Goal: Task Accomplishment & Management: Use online tool/utility

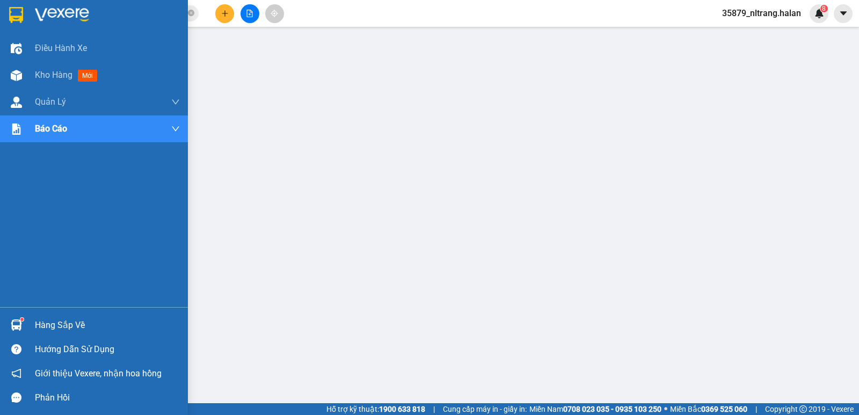
click at [21, 315] on div "Hàng sắp về Hướng dẫn sử dụng Giới thiệu Vexere, nhận hoa hồng Phản hồi" at bounding box center [94, 358] width 188 height 103
click at [21, 315] on div "Hàng sắp về" at bounding box center [94, 325] width 188 height 24
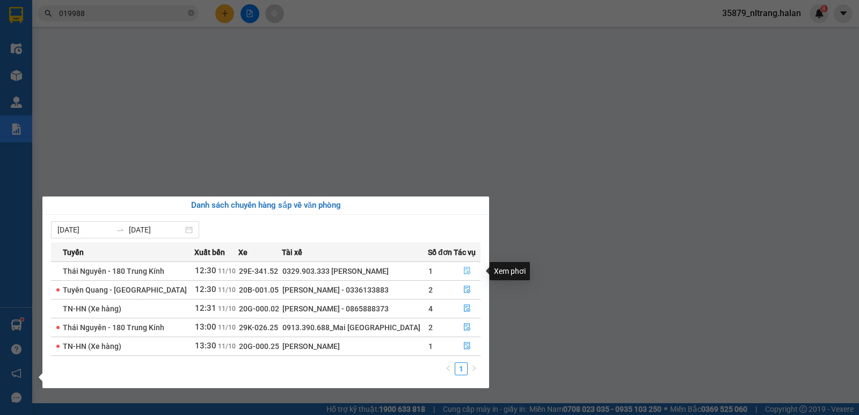
click at [464, 269] on icon "file-done" at bounding box center [467, 271] width 6 height 8
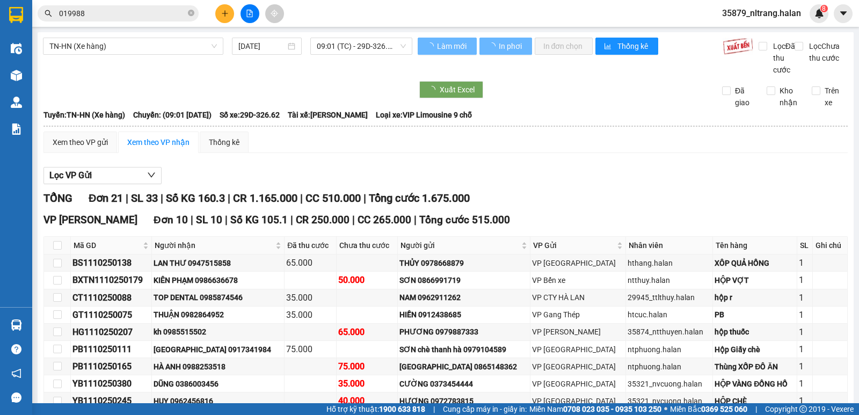
click at [577, 185] on div "Lọc VP Gửi" at bounding box center [445, 176] width 804 height 18
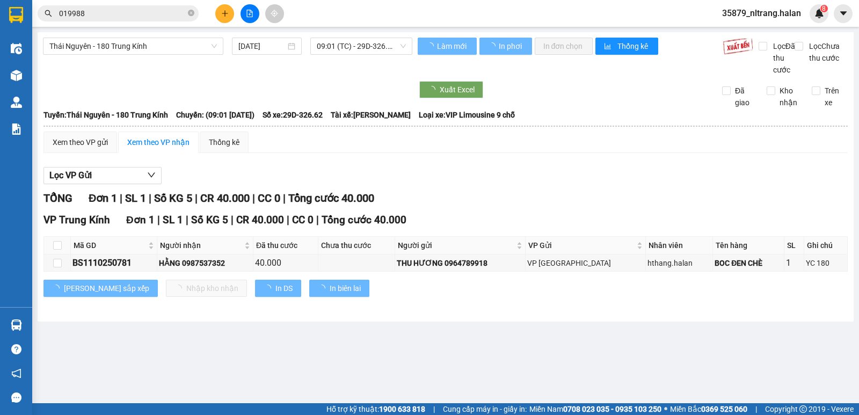
click at [577, 185] on div "Lọc VP Gửi" at bounding box center [445, 176] width 804 height 18
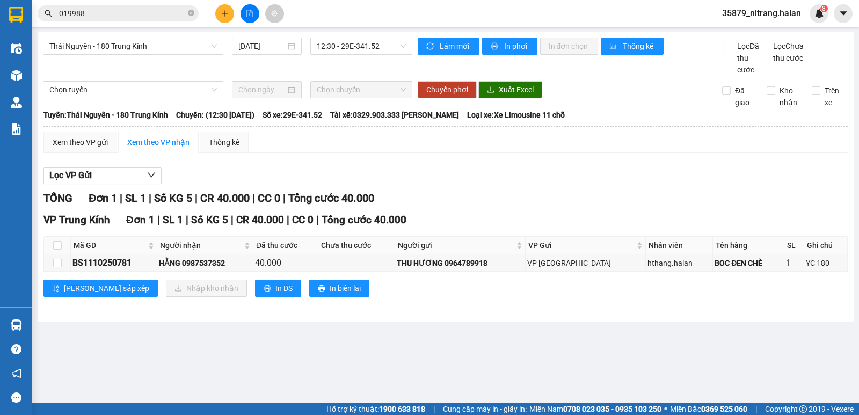
click at [55, 254] on th at bounding box center [57, 246] width 27 height 18
click at [60, 250] on input "checkbox" at bounding box center [57, 245] width 9 height 9
checkbox input "true"
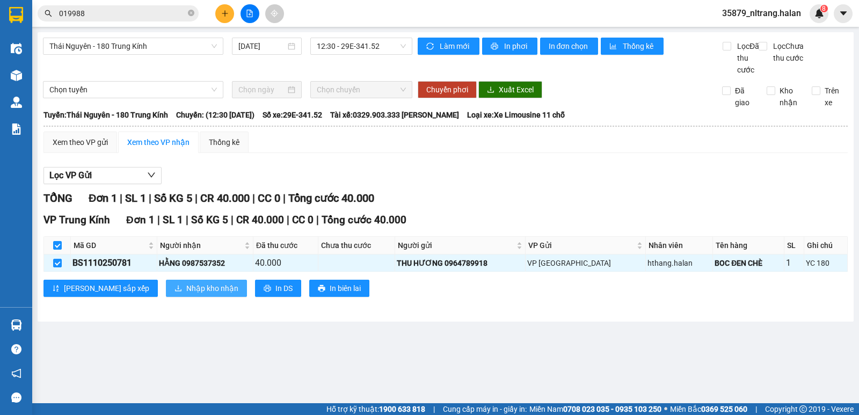
click at [186, 294] on span "Nhập kho nhận" at bounding box center [212, 288] width 52 height 12
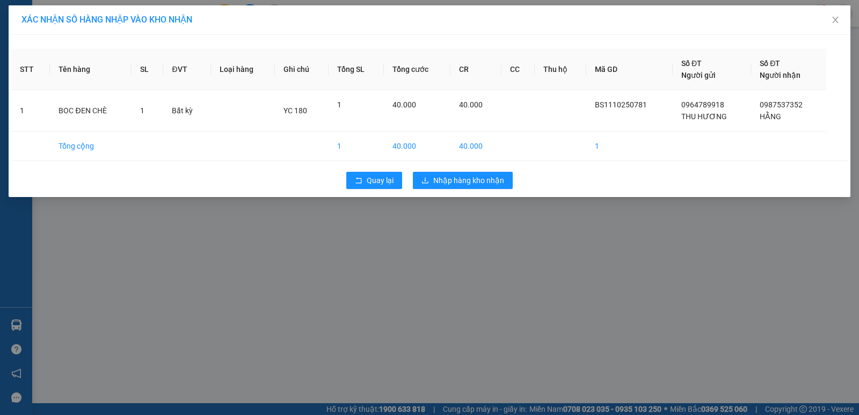
click at [452, 169] on div "Quay lại Nhập hàng kho nhận" at bounding box center [429, 180] width 836 height 28
click at [448, 171] on div "Quay lại Nhập hàng kho nhận" at bounding box center [429, 180] width 836 height 28
click at [445, 177] on span "Nhập hàng kho nhận" at bounding box center [468, 180] width 71 height 12
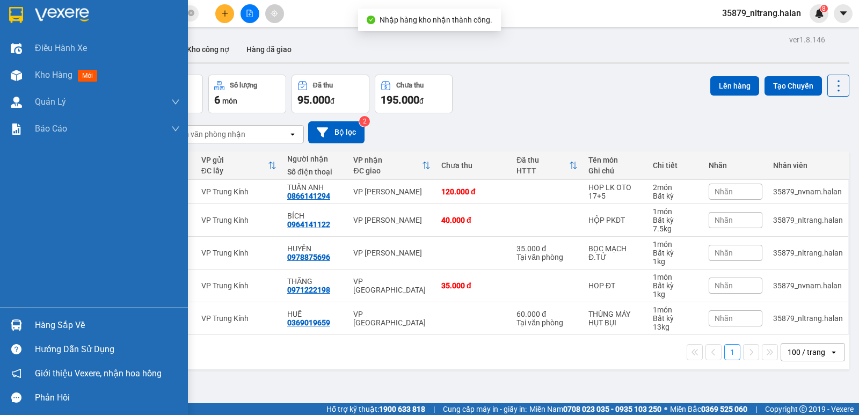
click at [18, 318] on div at bounding box center [16, 325] width 19 height 19
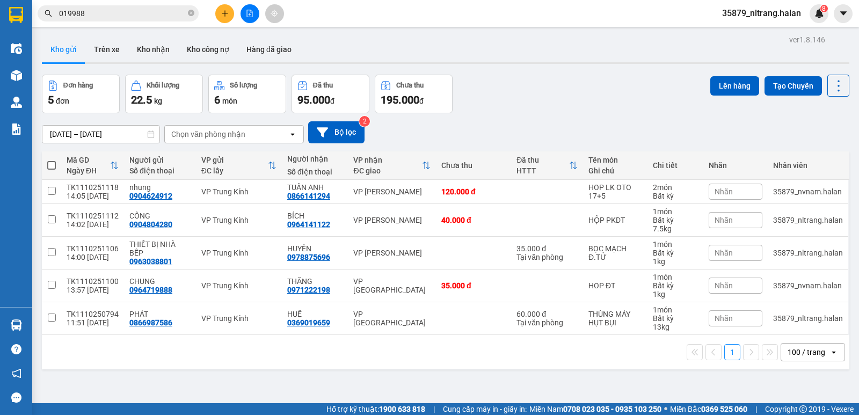
click at [573, 65] on section "Kết quả tìm kiếm ( 13 ) Bộ lọc Mã ĐH Trạng thái Món hàng Thu hộ Tổng cước Chưa …" at bounding box center [429, 207] width 859 height 415
